Goal: Task Accomplishment & Management: Manage account settings

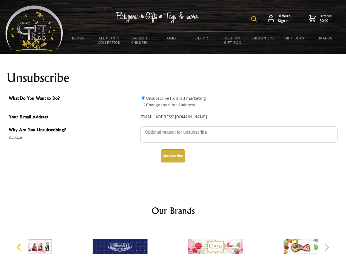
click at [255, 19] on img at bounding box center [253, 18] width 5 height 5
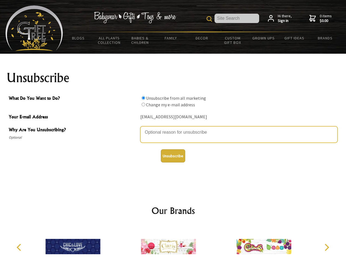
click at [173, 128] on textarea "Why Are You Unsubscribing?" at bounding box center [238, 134] width 197 height 16
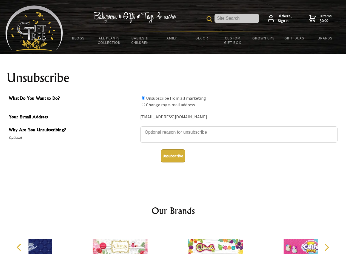
click at [143, 98] on input "What Do You Want to Do?" at bounding box center [144, 98] width 4 height 4
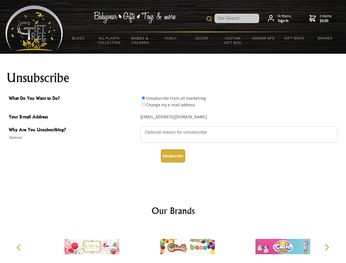
click at [143, 104] on input "What Do You Want to Do?" at bounding box center [144, 105] width 4 height 4
radio input "true"
click at [173, 156] on button "Unsubscribe" at bounding box center [173, 155] width 24 height 13
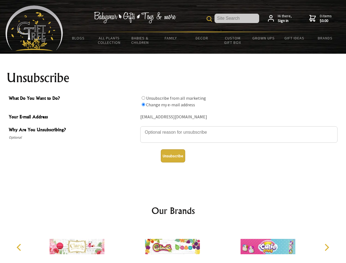
click at [173, 244] on img at bounding box center [172, 246] width 55 height 41
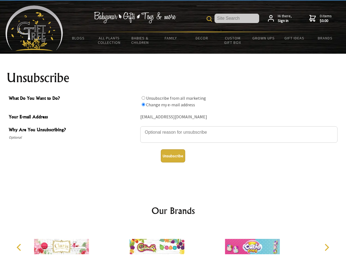
click at [20, 247] on icon "Previous" at bounding box center [19, 247] width 7 height 7
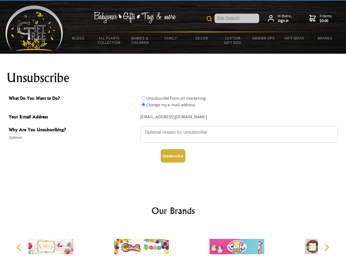
click at [326, 247] on icon "Next" at bounding box center [326, 247] width 7 height 7
